Goal: Find specific page/section: Find specific page/section

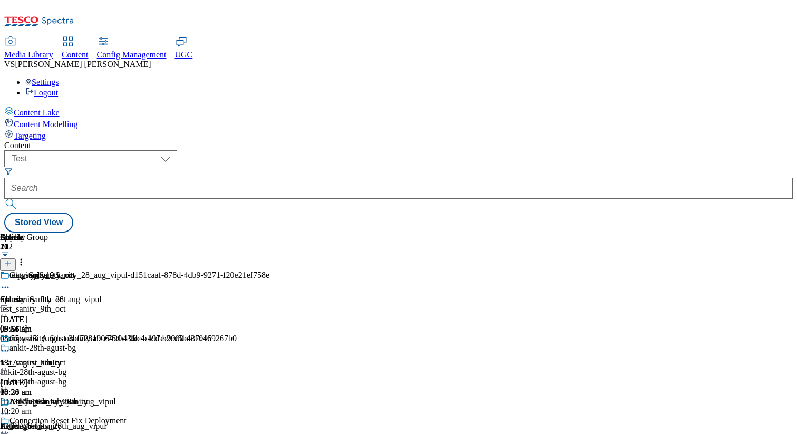
select select "ghs-uk"
click at [137, 150] on select "dotcom-cz dotcom-hu dotcom-sk fnf-uk ghs-roi ghs-uk group-comms ighs-cz ighs-hu…" at bounding box center [90, 158] width 173 height 17
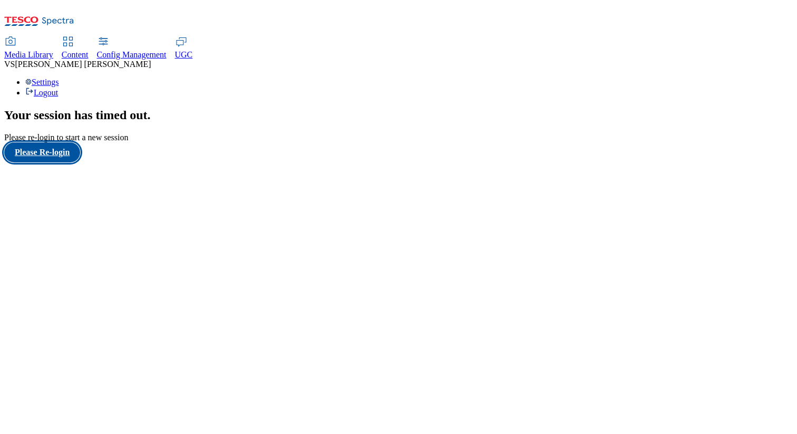
click at [51, 162] on button "Please Re-login" at bounding box center [42, 152] width 76 height 20
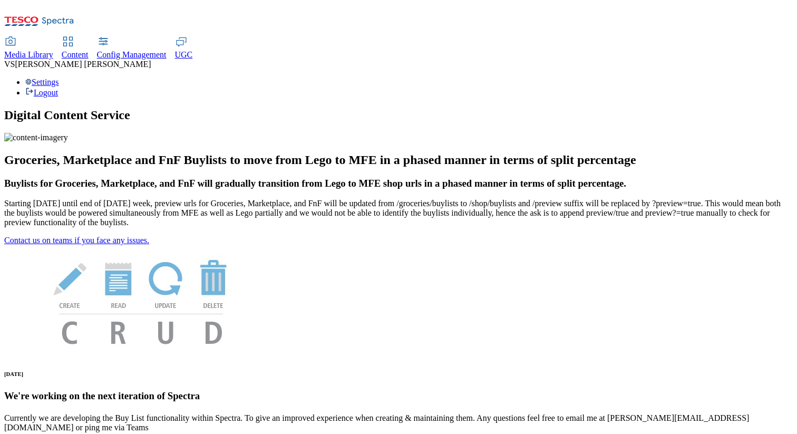
click at [89, 50] on span "Content" at bounding box center [75, 54] width 27 height 9
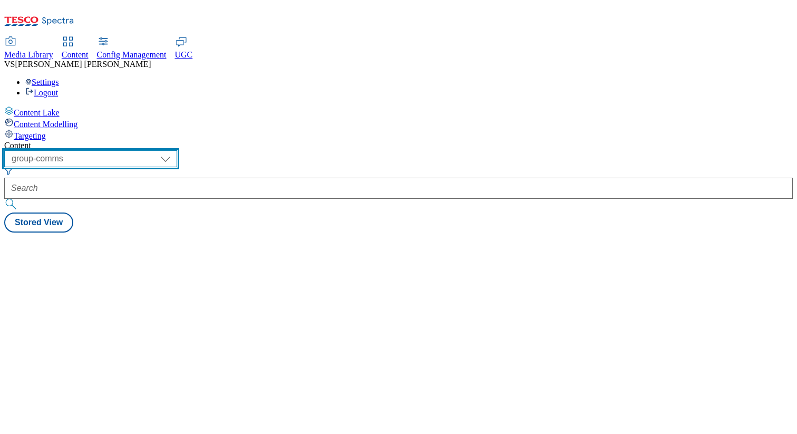
click at [177, 150] on select "dotcom-cz dotcom-hu dotcom-sk fnf-uk ghs-roi ghs-uk group-comms ighs-cz ighs-hu…" at bounding box center [90, 158] width 173 height 17
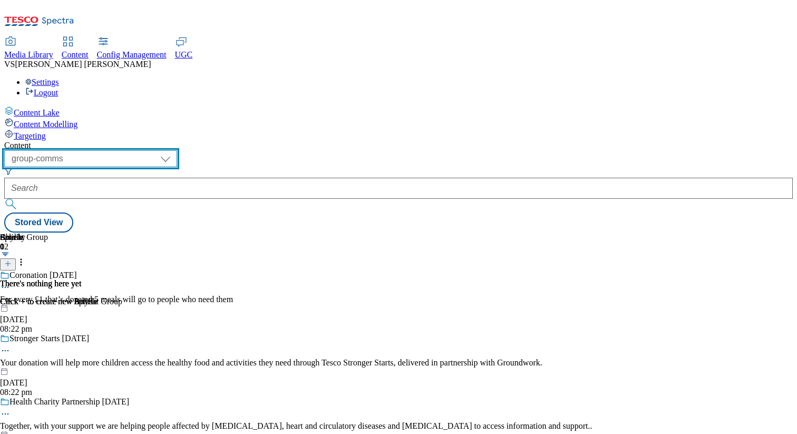
click at [137, 150] on select "dotcom-cz dotcom-hu dotcom-sk fnf-uk ghs-roi ghs-uk group-comms ighs-cz ighs-hu…" at bounding box center [90, 158] width 173 height 17
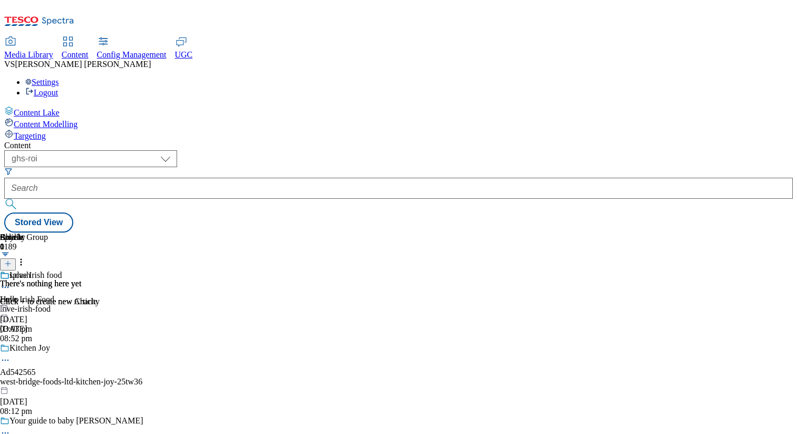
click at [166, 304] on div "love-irish-food" at bounding box center [83, 308] width 166 height 9
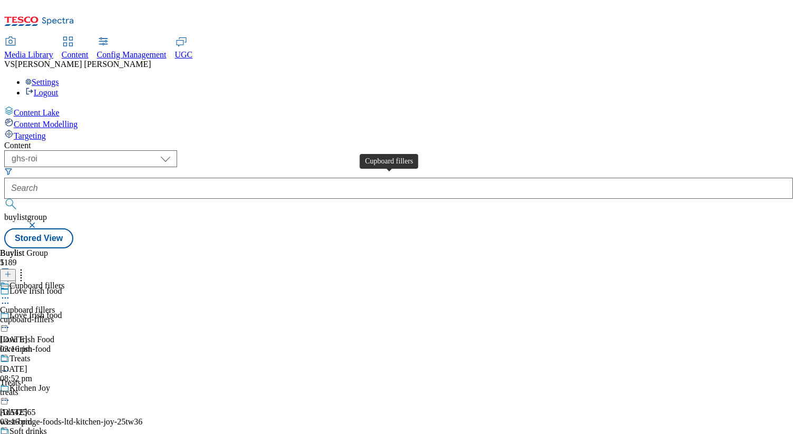
click at [55, 305] on span "Cupboard fillers" at bounding box center [27, 309] width 55 height 9
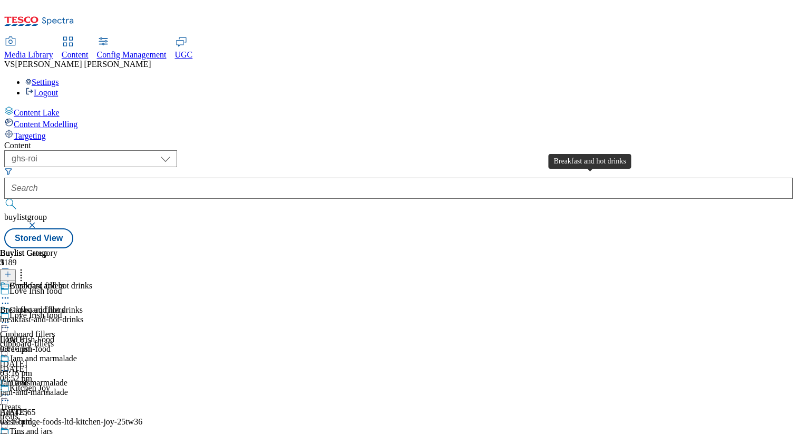
click at [83, 305] on div "Breakfast and hot drinks" at bounding box center [41, 309] width 83 height 9
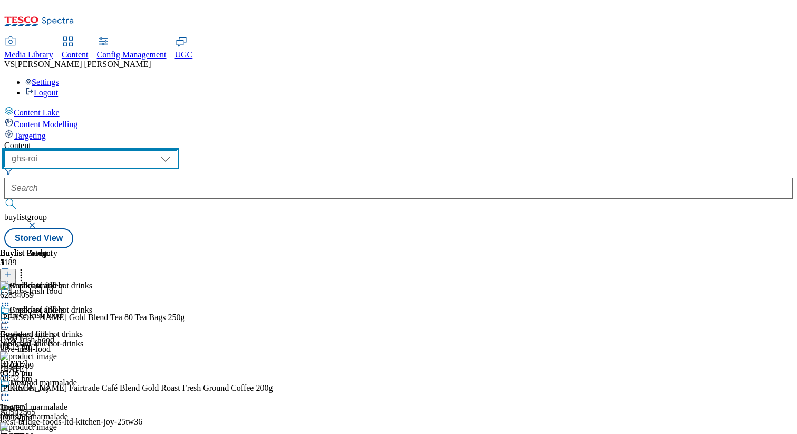
click at [177, 150] on select "dotcom-cz dotcom-hu dotcom-sk fnf-uk ghs-roi ghs-uk group-comms ighs-cz ighs-hu…" at bounding box center [90, 158] width 173 height 17
select select "ghs-[GEOGRAPHIC_DATA]"
click at [137, 150] on select "dotcom-cz dotcom-hu dotcom-sk fnf-uk ghs-roi ghs-uk group-comms ighs-cz ighs-hu…" at bounding box center [90, 158] width 173 height 17
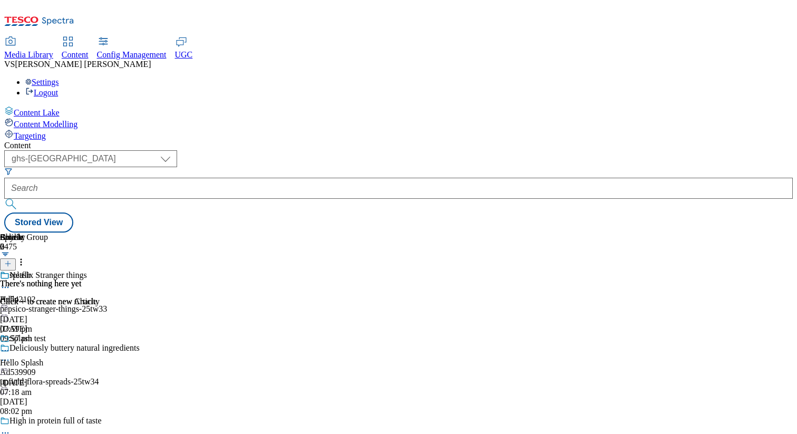
click at [291, 304] on div "pepsico-stranger-things-25tw33" at bounding box center [145, 308] width 291 height 9
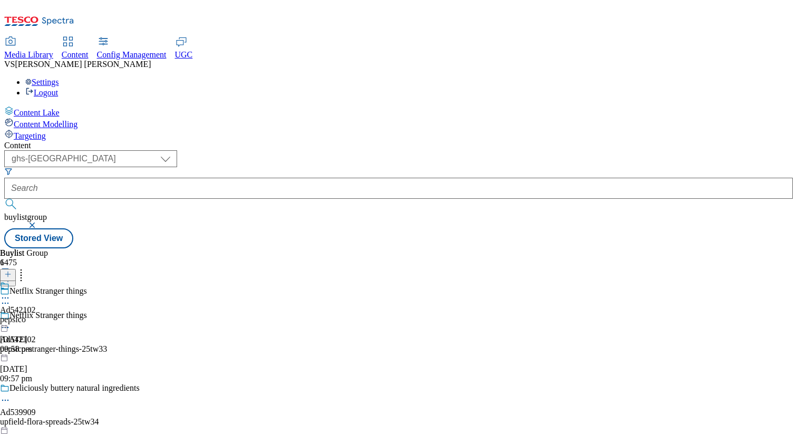
click at [36, 315] on div "pepsico" at bounding box center [18, 319] width 36 height 9
click at [79, 281] on div "Pepsico Ad542102 pepsico-stranger-things [DATE] 09:58 pm" at bounding box center [39, 317] width 79 height 73
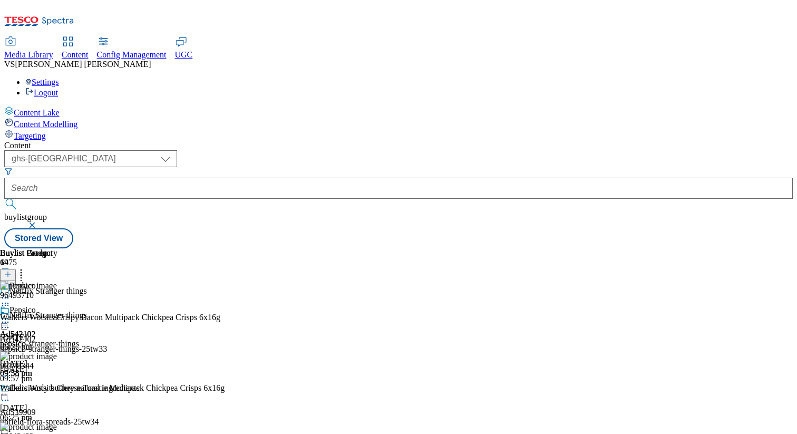
click at [291, 383] on div "Deliciously buttery natural ingredients Ad539909 upfield-flora-spreads-25tw34 […" at bounding box center [145, 419] width 291 height 73
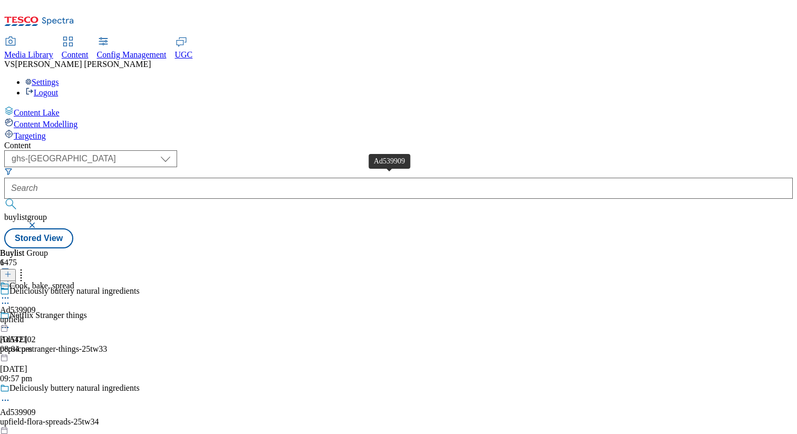
click at [36, 305] on span "Ad539909" at bounding box center [18, 309] width 36 height 9
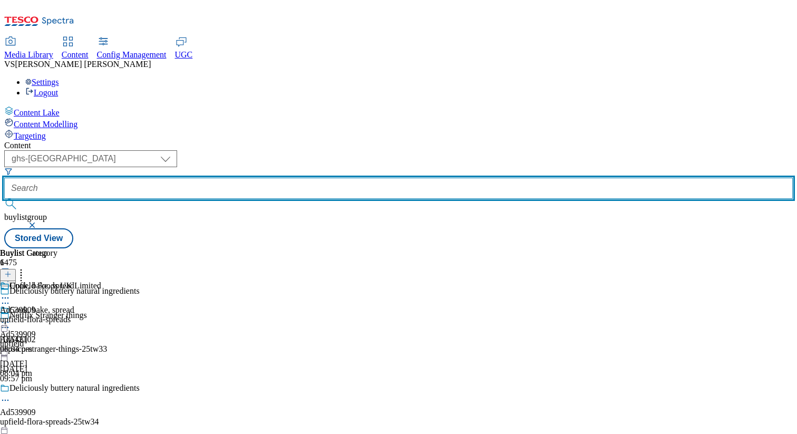
click at [293, 178] on input "text" at bounding box center [398, 188] width 789 height 21
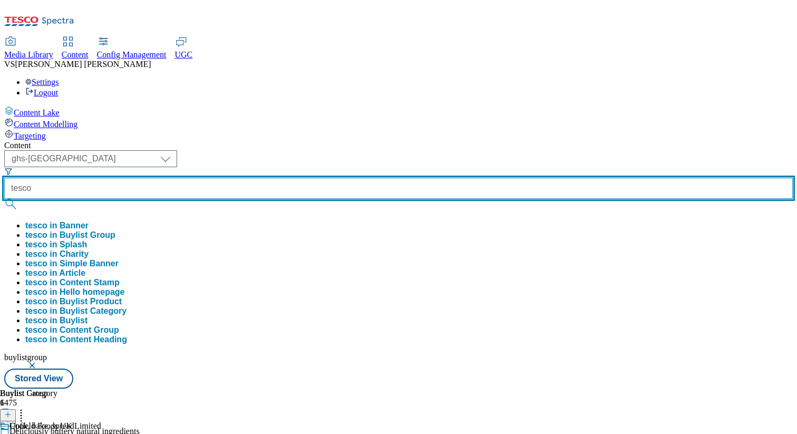
type input "tesco"
click at [4, 199] on button "submit" at bounding box center [11, 204] width 15 height 11
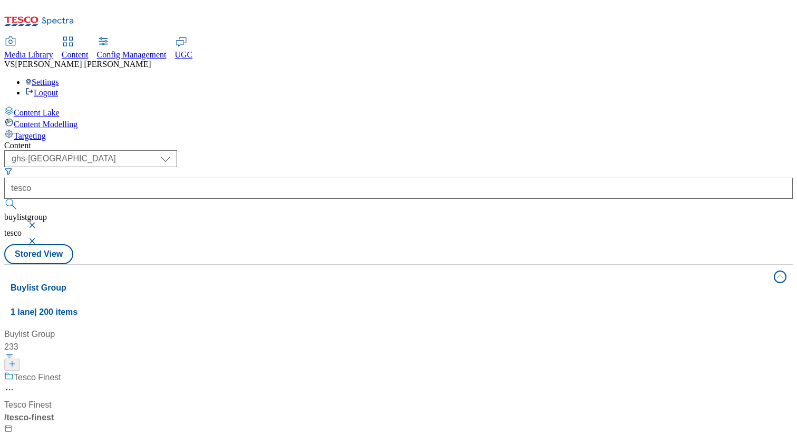
click at [178, 371] on div "Tesco Finest Tesco Finest / tesco-finest [DATE] 07:18 am" at bounding box center [91, 416] width 174 height 91
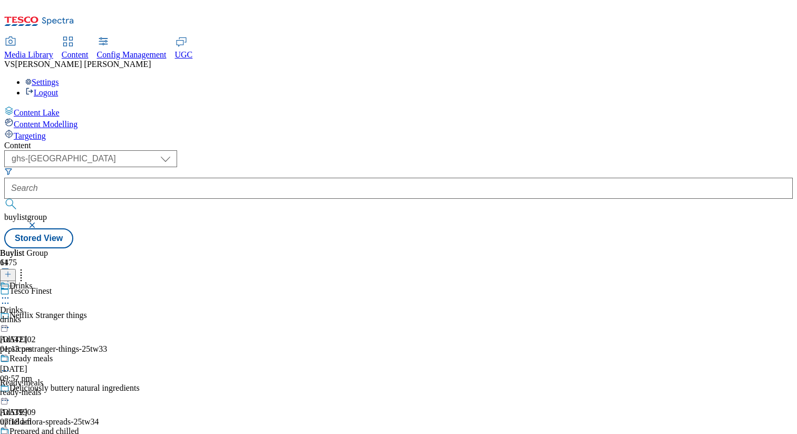
click at [100, 281] on div "Drinks Drinks drinks [DATE] 01:13 pm" at bounding box center [50, 317] width 100 height 73
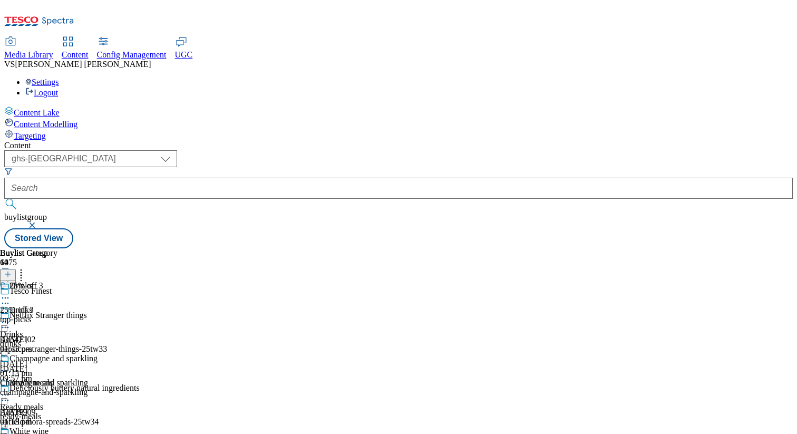
click at [34, 305] on div "25% off 3" at bounding box center [17, 309] width 34 height 9
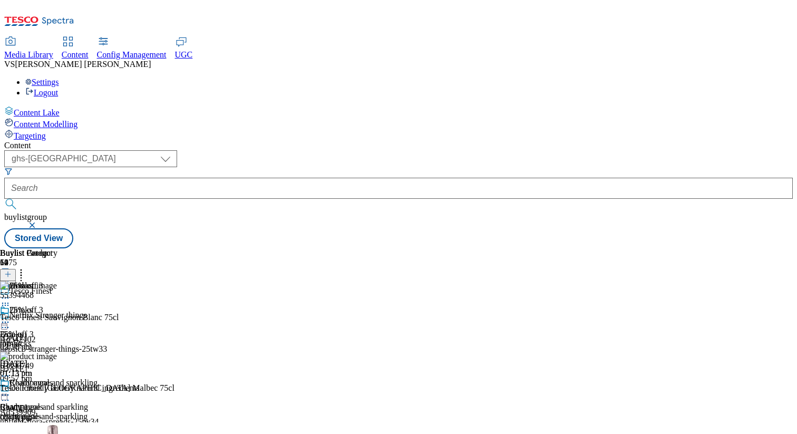
scroll to position [2055, 0]
click at [98, 412] on div "champagne-and-sparkling" at bounding box center [49, 416] width 98 height 9
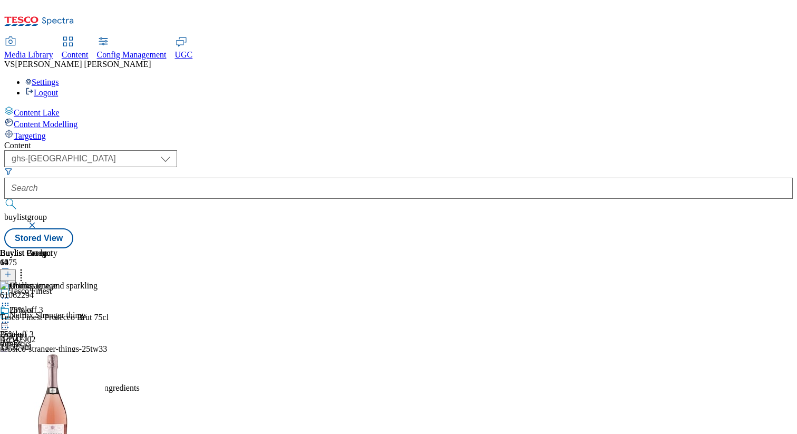
scroll to position [34, 0]
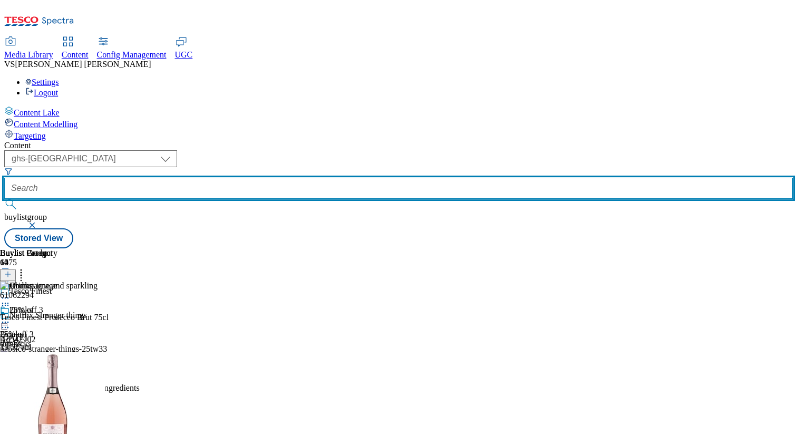
click at [290, 178] on input "text" at bounding box center [398, 188] width 789 height 21
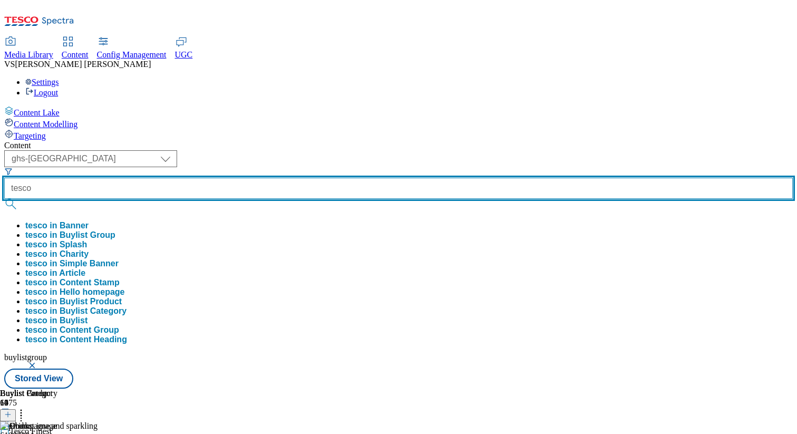
type input "tesco"
click at [4, 199] on button "submit" at bounding box center [11, 204] width 15 height 11
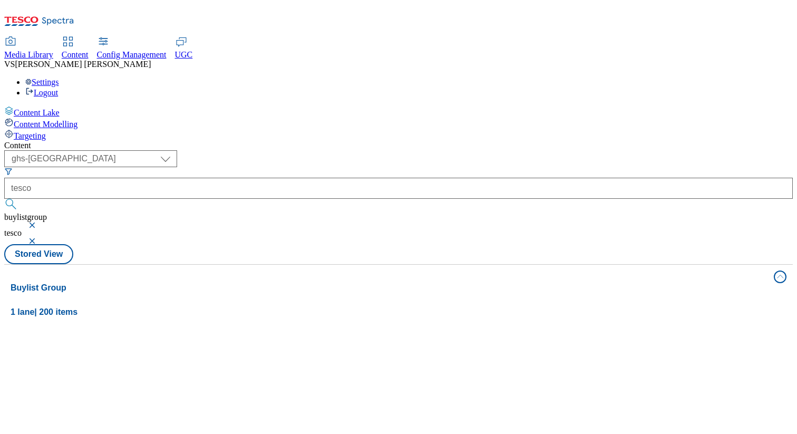
click at [38, 222] on button "button" at bounding box center [33, 225] width 11 height 6
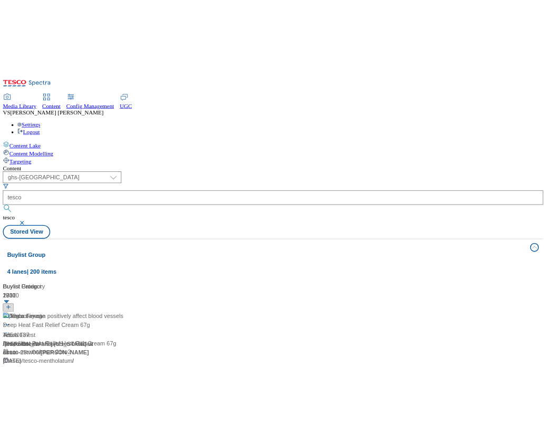
scroll to position [1192, 0]
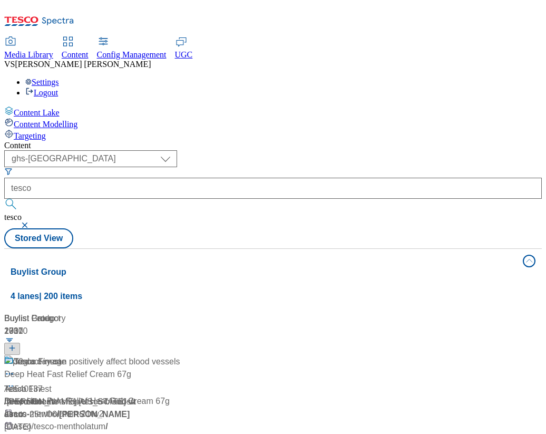
click at [214, 355] on div "30g a day can positively affect blood vessels Ad540137 / [PERSON_NAME]-[US_STAT…" at bounding box center [109, 406] width 210 height 103
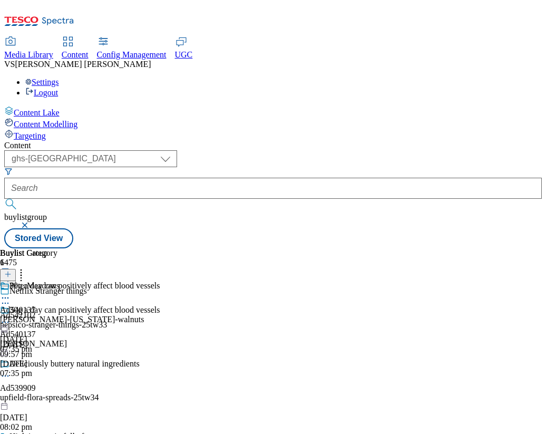
type input "tesco"
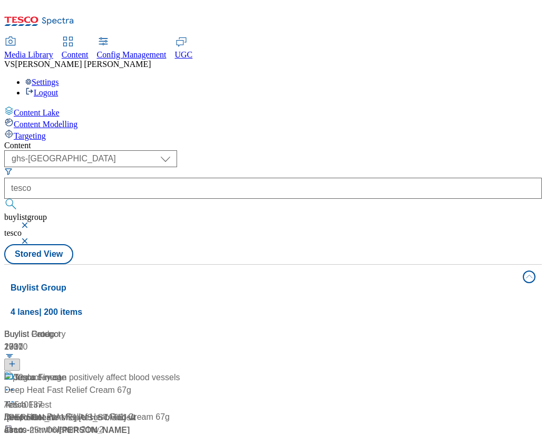
scroll to position [15205, 0]
click at [31, 222] on button "button" at bounding box center [26, 225] width 11 height 6
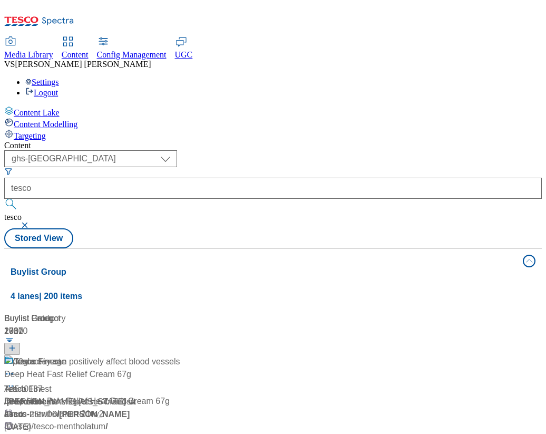
click at [31, 222] on button "button" at bounding box center [26, 225] width 11 height 6
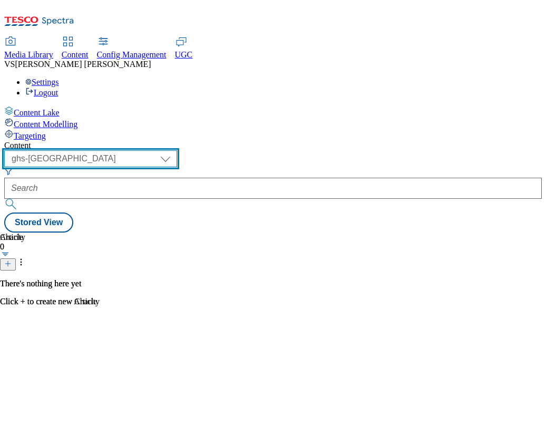
click at [177, 150] on select "dotcom-cz dotcom-hu dotcom-sk fnf-uk ghs-roi ghs-uk group-comms ighs-cz ighs-hu…" at bounding box center [90, 158] width 173 height 17
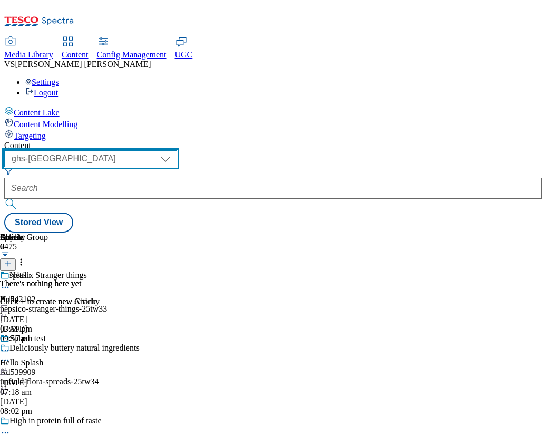
click at [137, 150] on select "dotcom-cz dotcom-hu dotcom-sk fnf-uk ghs-roi ghs-uk group-comms ighs-cz ighs-hu…" at bounding box center [90, 158] width 173 height 17
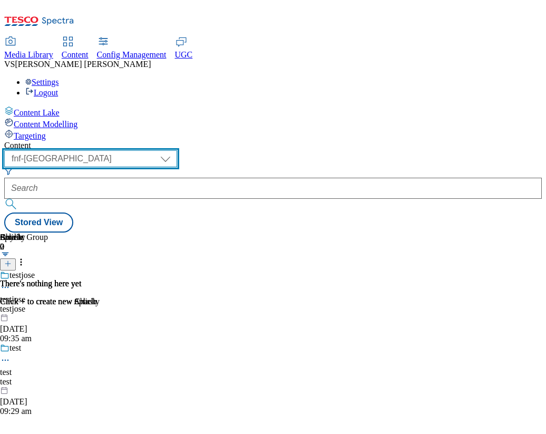
scroll to position [0, 298]
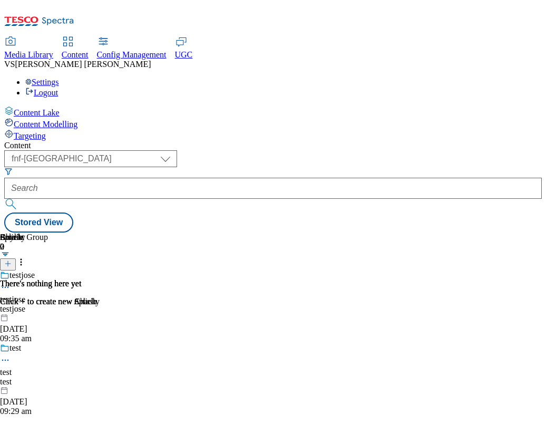
click at [48, 304] on div "testjose" at bounding box center [24, 308] width 48 height 9
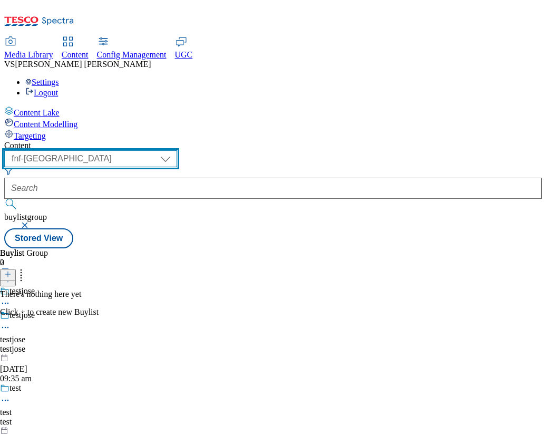
click at [177, 150] on select "dotcom-cz dotcom-hu dotcom-sk fnf-uk ghs-roi ghs-uk group-comms ighs-cz ighs-hu…" at bounding box center [90, 158] width 173 height 17
select select "ghs-roi"
click at [137, 150] on select "dotcom-cz dotcom-hu dotcom-sk fnf-uk ghs-roi ghs-uk group-comms ighs-cz ighs-hu…" at bounding box center [90, 158] width 173 height 17
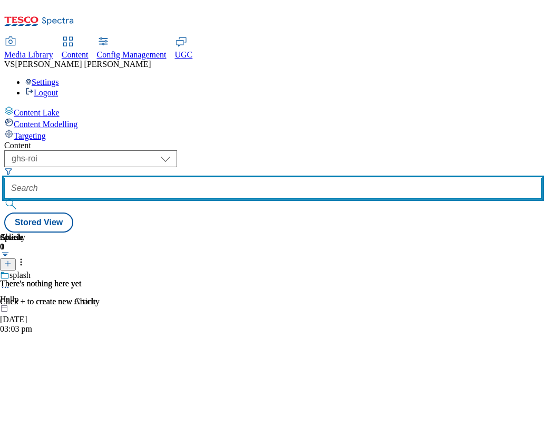
click at [311, 178] on input "text" at bounding box center [273, 188] width 538 height 21
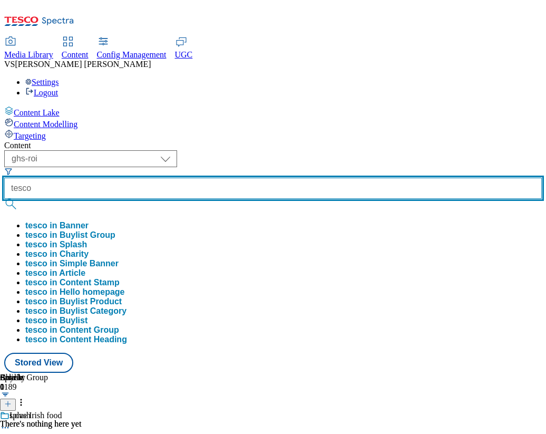
type input "tesco"
click at [4, 199] on button "submit" at bounding box center [11, 204] width 15 height 11
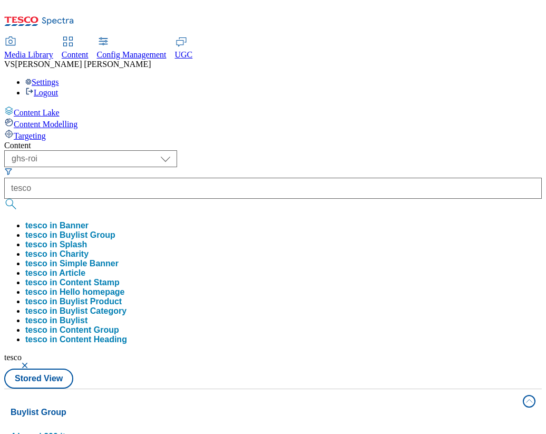
click at [424, 406] on div "Buylist Group 4 lanes | 200 items" at bounding box center [264, 424] width 506 height 36
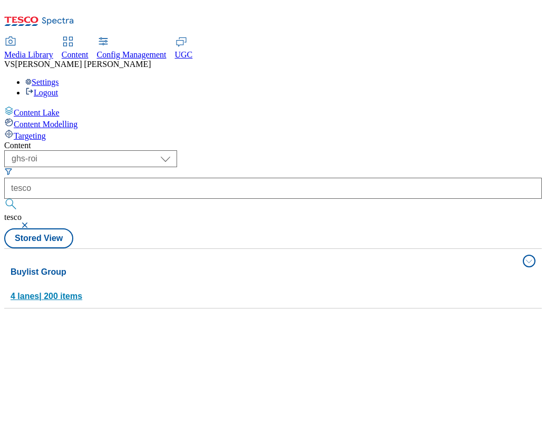
click at [424, 266] on div "Buylist Group 4 lanes | 200 items" at bounding box center [264, 284] width 506 height 36
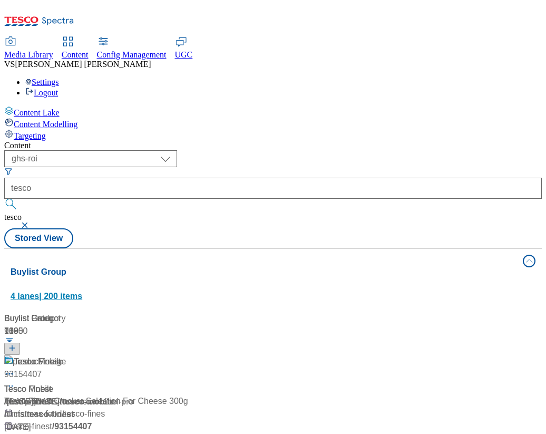
scroll to position [12034, 0]
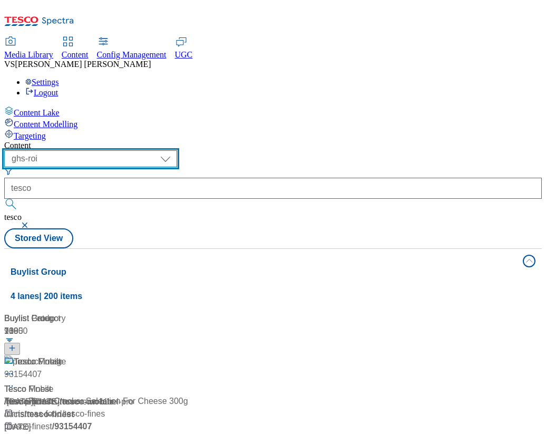
click at [177, 150] on select "dotcom-cz dotcom-hu dotcom-sk fnf-uk ghs-roi ghs-uk group-comms ighs-cz ighs-hu…" at bounding box center [90, 158] width 173 height 17
select select "stores-picklist-[GEOGRAPHIC_DATA]"
click at [137, 150] on select "dotcom-cz dotcom-hu dotcom-sk fnf-uk ghs-roi ghs-uk group-comms ighs-cz ighs-hu…" at bounding box center [90, 158] width 173 height 17
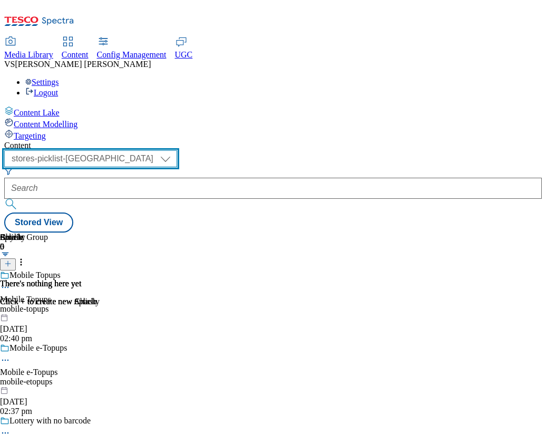
scroll to position [0, 241]
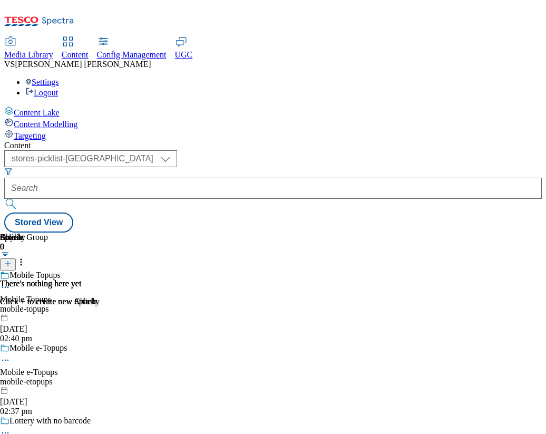
click at [91, 304] on div "mobile-topups" at bounding box center [45, 308] width 91 height 9
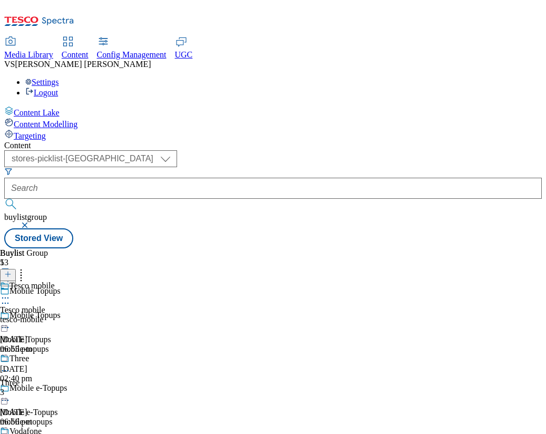
click at [90, 315] on div "tesco-mobile" at bounding box center [45, 319] width 90 height 9
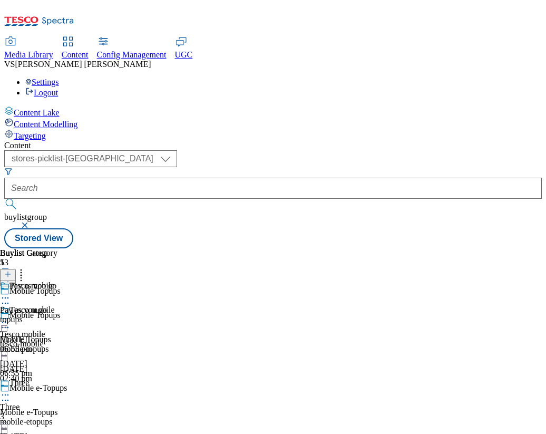
scroll to position [0, 195]
click at [57, 315] on div "topups" at bounding box center [28, 319] width 57 height 9
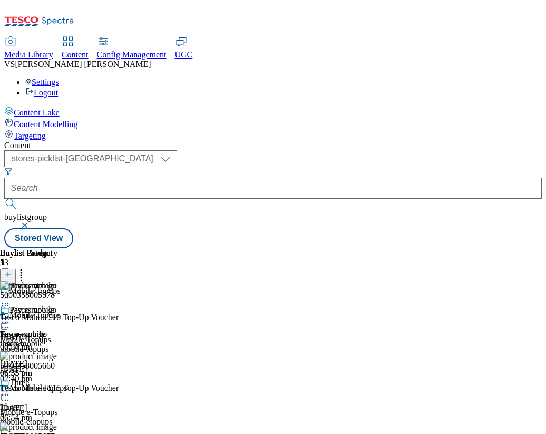
scroll to position [121, 0]
click at [91, 417] on div "mobile-etopups" at bounding box center [45, 421] width 91 height 9
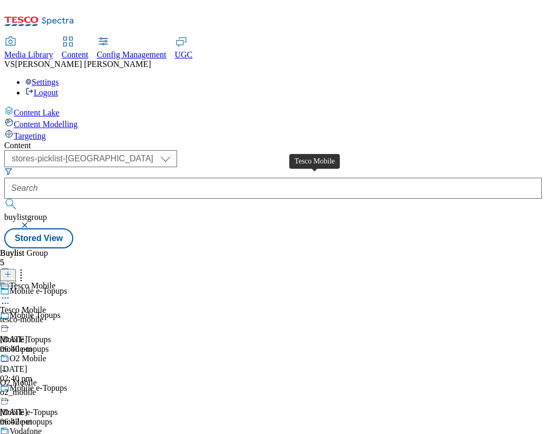
click at [46, 305] on div "Tesco Mobile" at bounding box center [23, 309] width 46 height 9
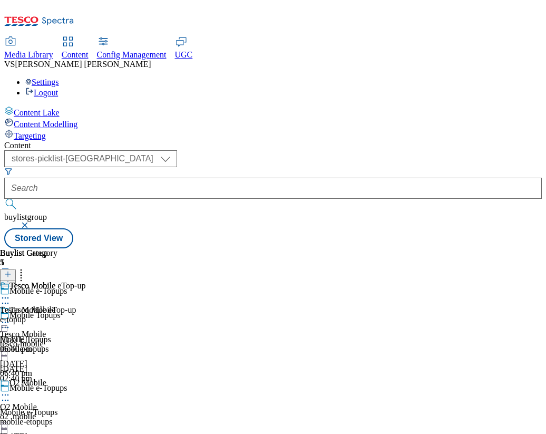
scroll to position [0, 195]
click at [85, 315] on div "e-topup" at bounding box center [42, 319] width 85 height 9
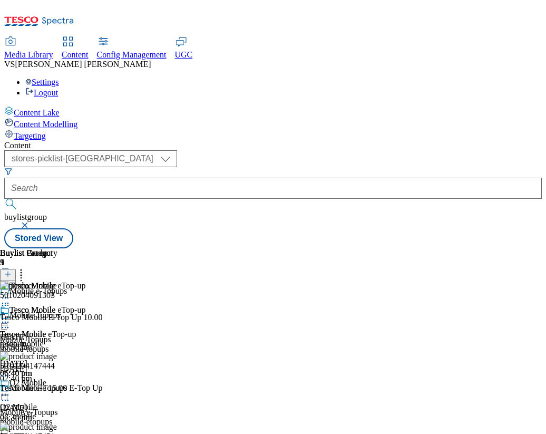
scroll to position [0, 119]
click at [57, 412] on div "o2_mobile" at bounding box center [28, 416] width 57 height 9
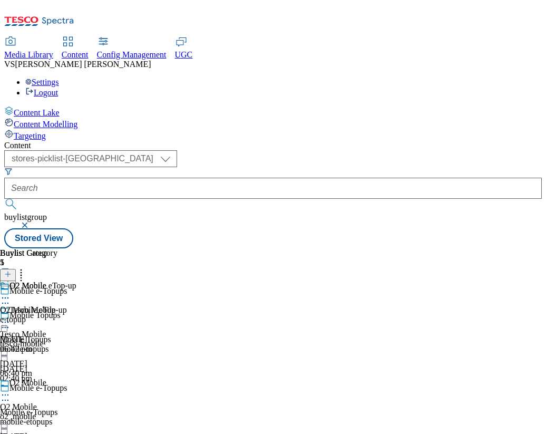
scroll to position [0, 195]
click at [76, 315] on div "e-topup" at bounding box center [38, 319] width 76 height 9
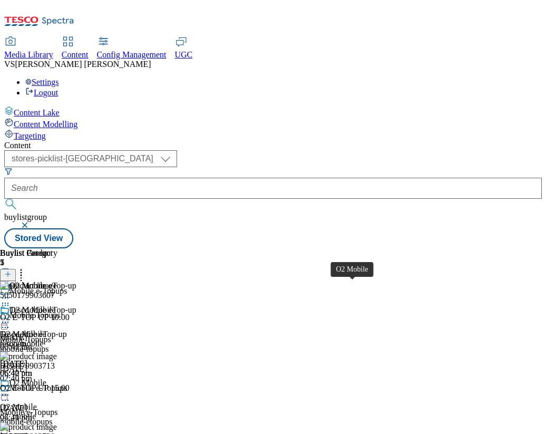
scroll to position [124, 0]
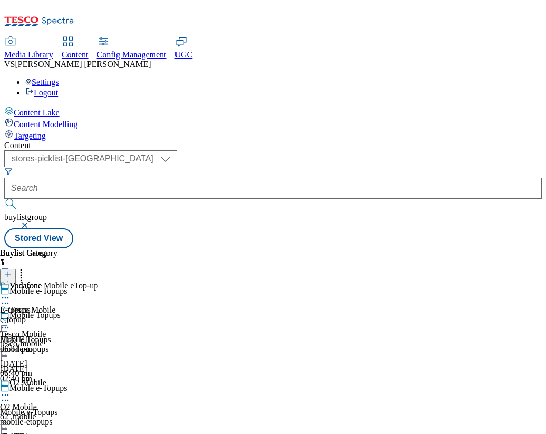
click at [98, 315] on div "e-topup" at bounding box center [49, 319] width 98 height 9
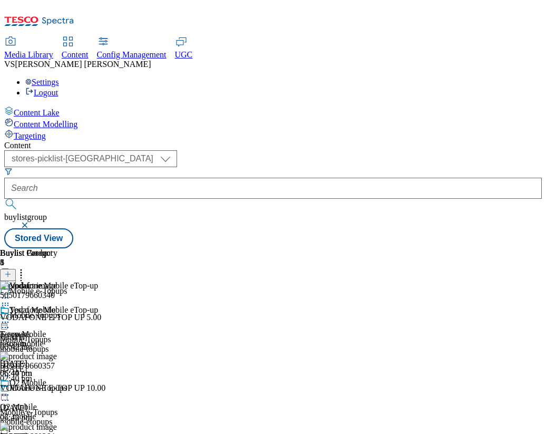
scroll to position [179, 0]
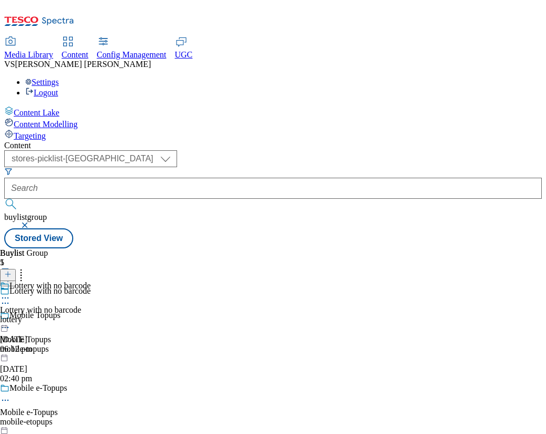
click at [91, 315] on div "lottery" at bounding box center [45, 319] width 91 height 9
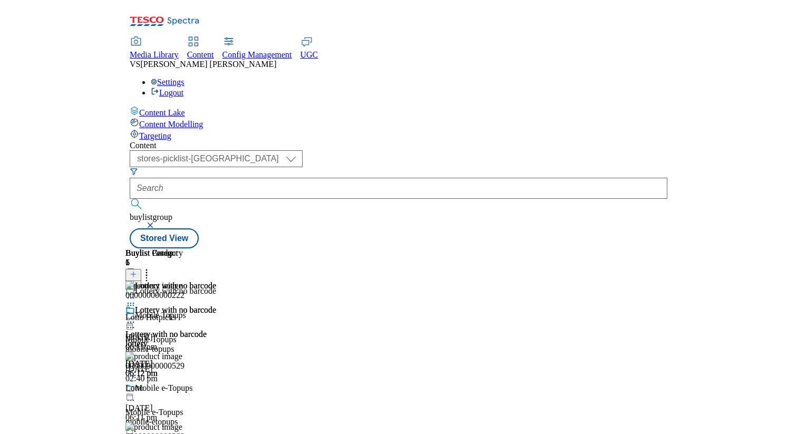
scroll to position [0, 139]
